Goal: Transaction & Acquisition: Book appointment/travel/reservation

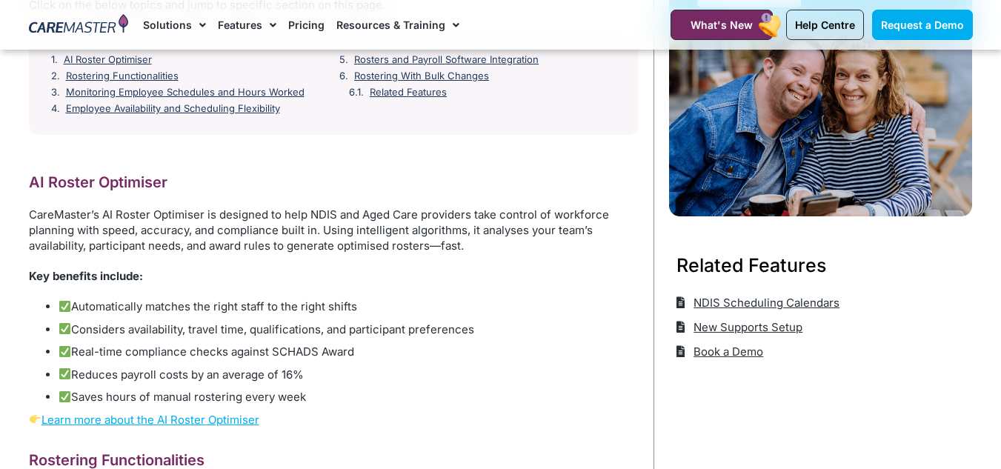
scroll to position [444, 0]
